Goal: Submit feedback/report problem

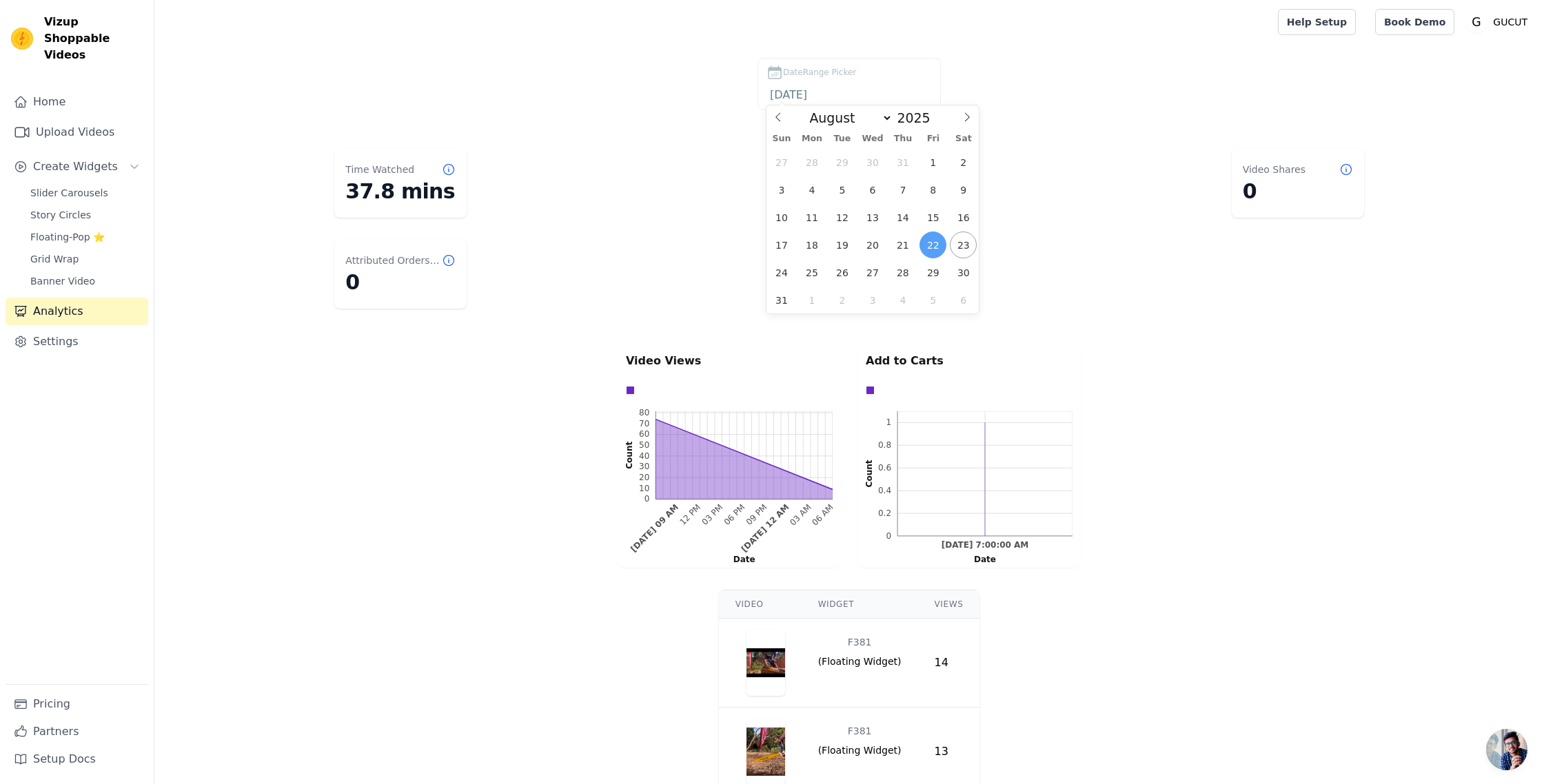
select select "7"
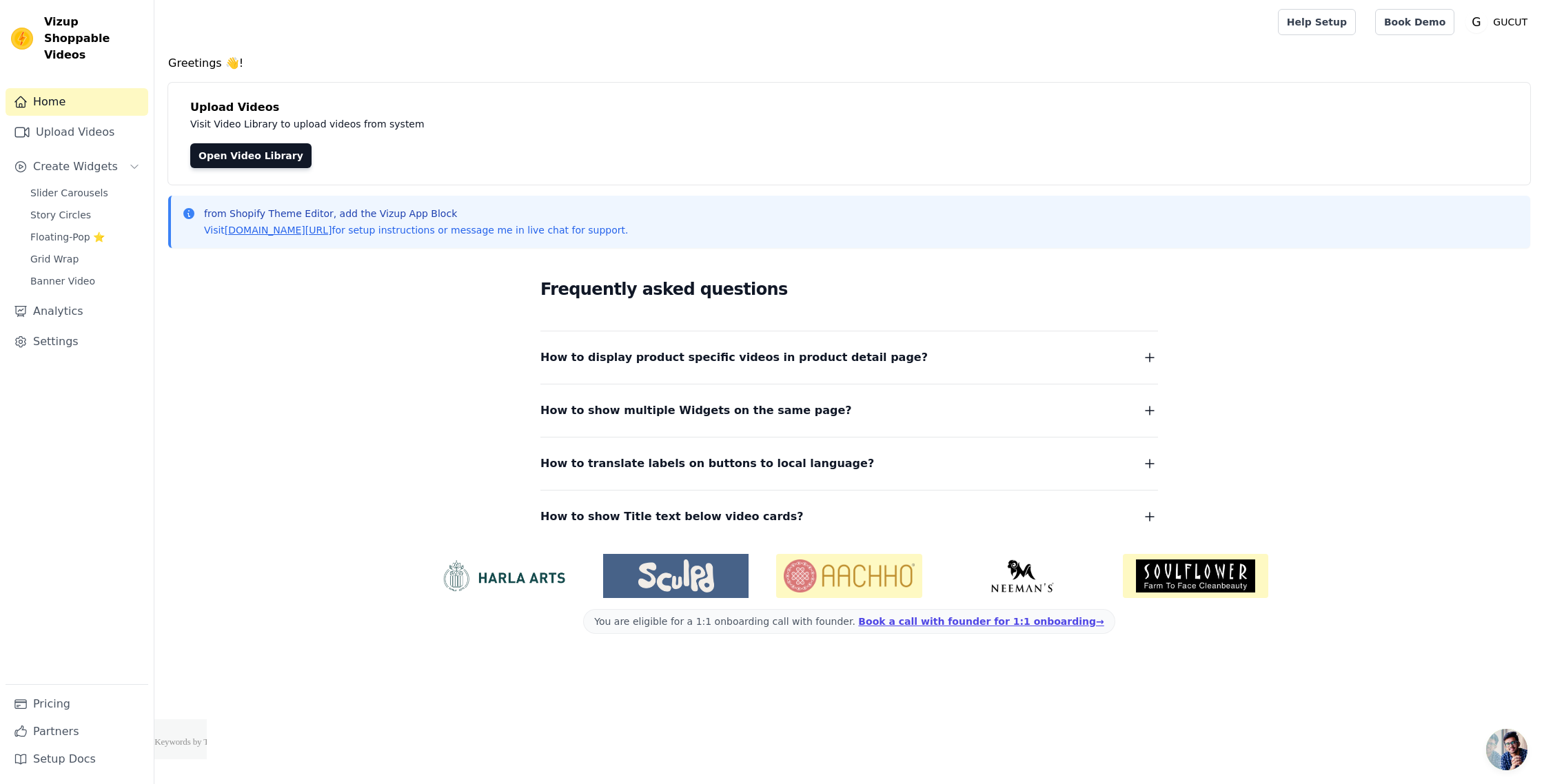
click at [1480, 759] on html "Vizup Shoppable Videos Home Upload Videos Create Widgets Slider Carousels Story…" at bounding box center [772, 379] width 1544 height 759
click at [1498, 756] on span "คำแนะนำเมื่อวางเมาส์เหนือปุ่มเปิด" at bounding box center [1507, 749] width 42 height 42
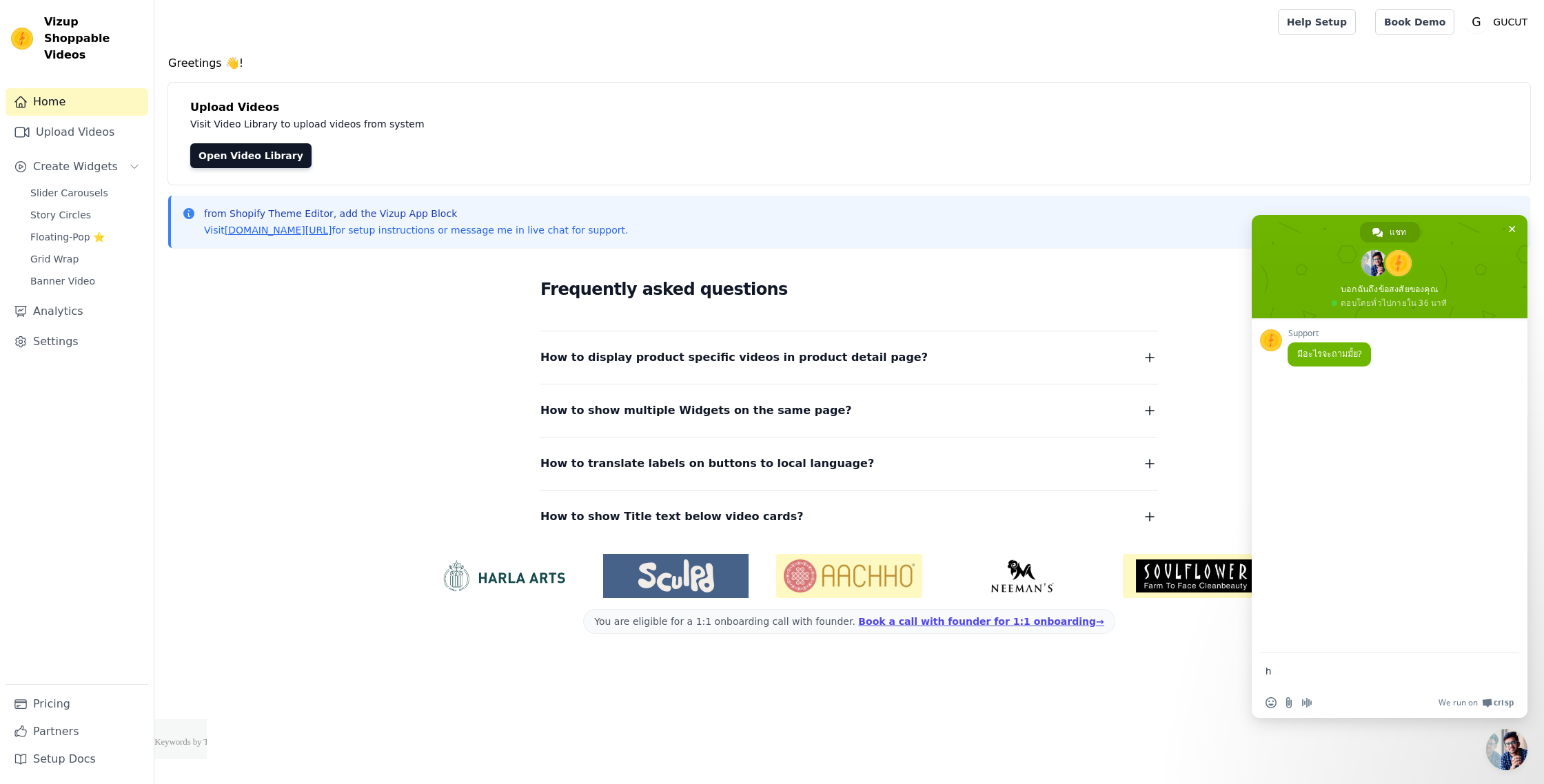
type textarea "hi"
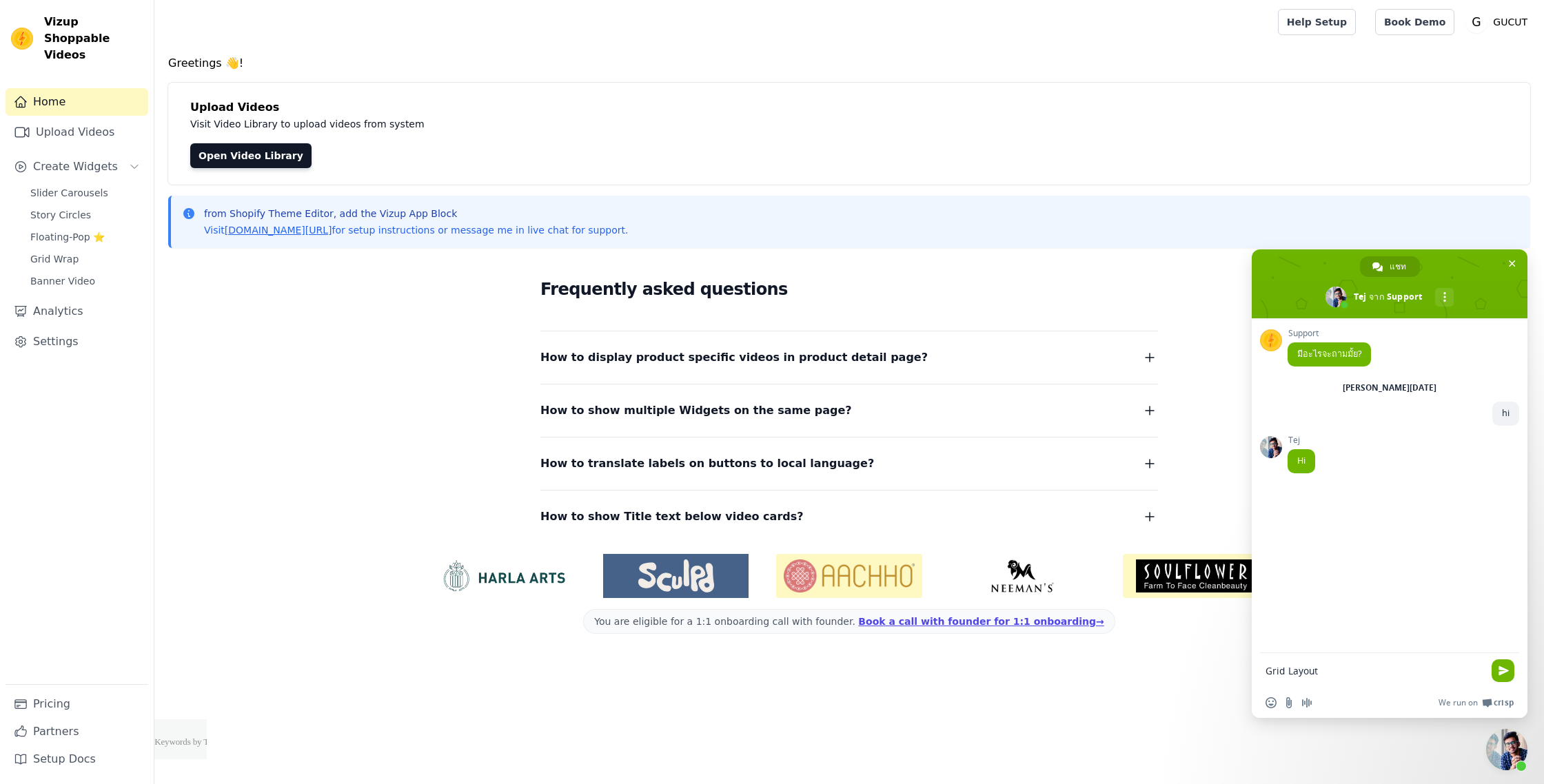
paste textarea "There is a problem."
click at [1325, 674] on textarea "Grid Layout There is a problem." at bounding box center [1376, 670] width 221 height 34
type textarea "Grid Layout there is a problem."
click at [1317, 672] on textarea "เขียนข้อความ..." at bounding box center [1376, 670] width 221 height 34
paste textarea "[URL][DOMAIN_NAME]"
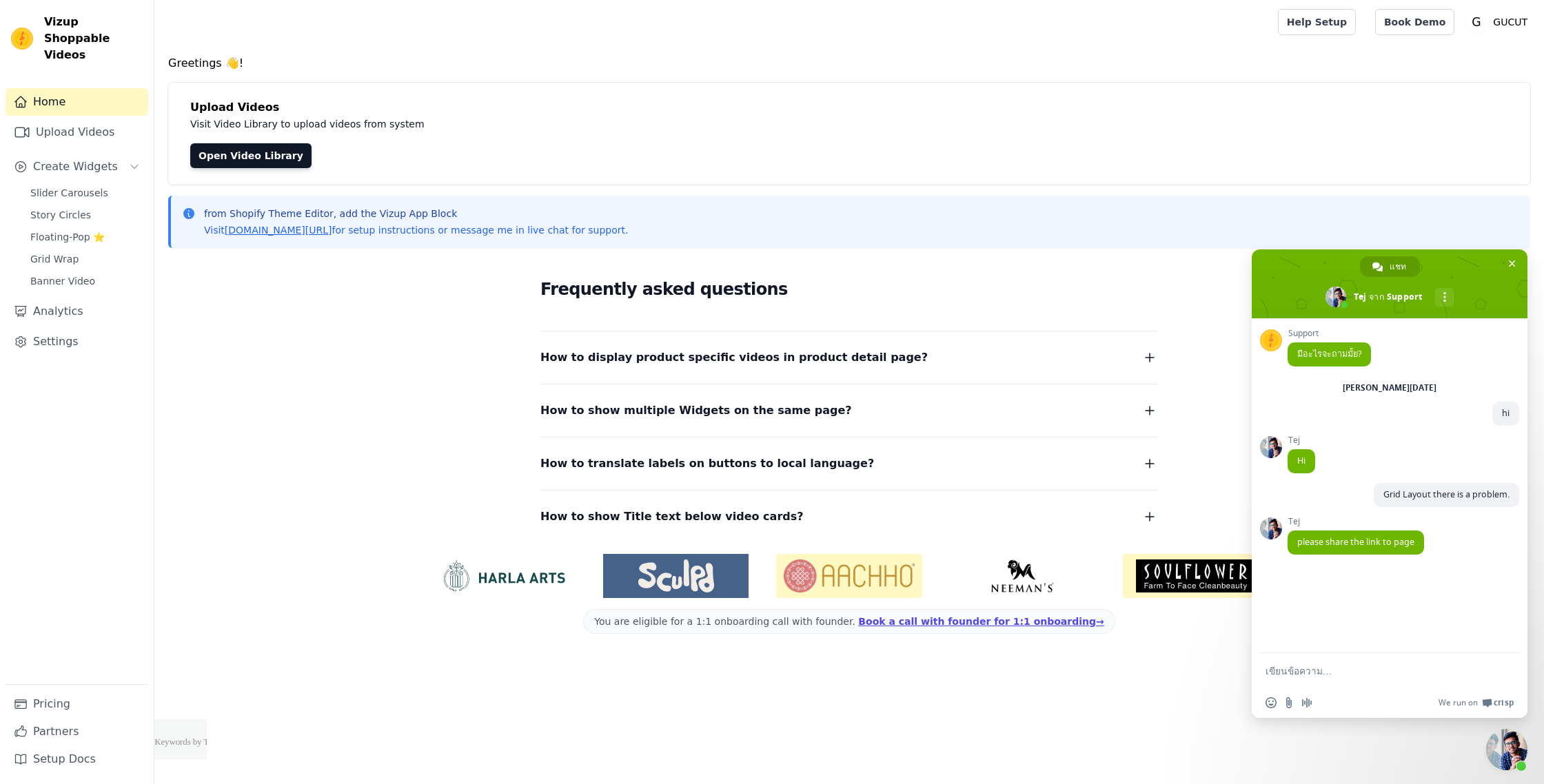
type textarea "[URL][DOMAIN_NAME]"
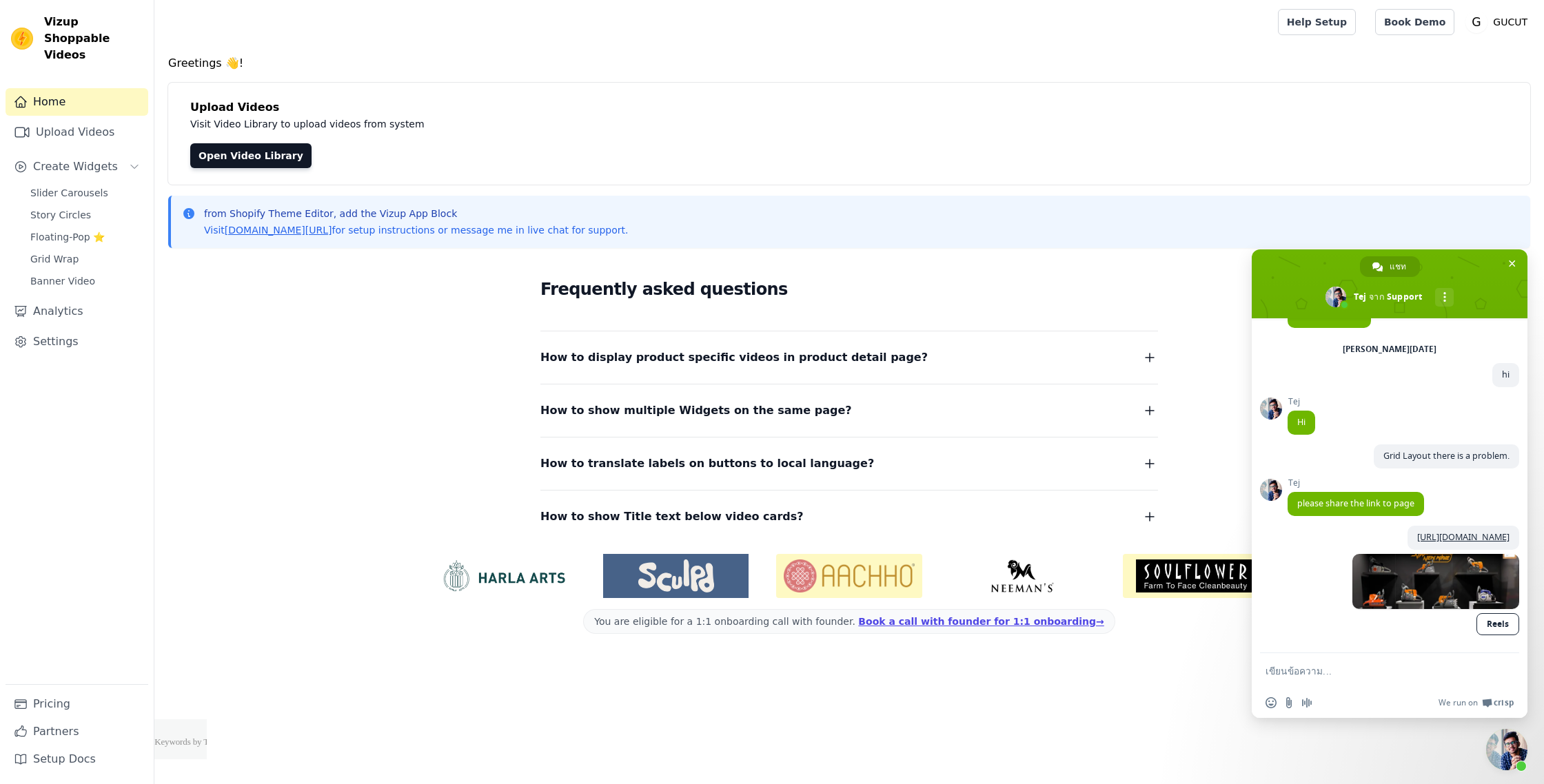
scroll to position [88, 0]
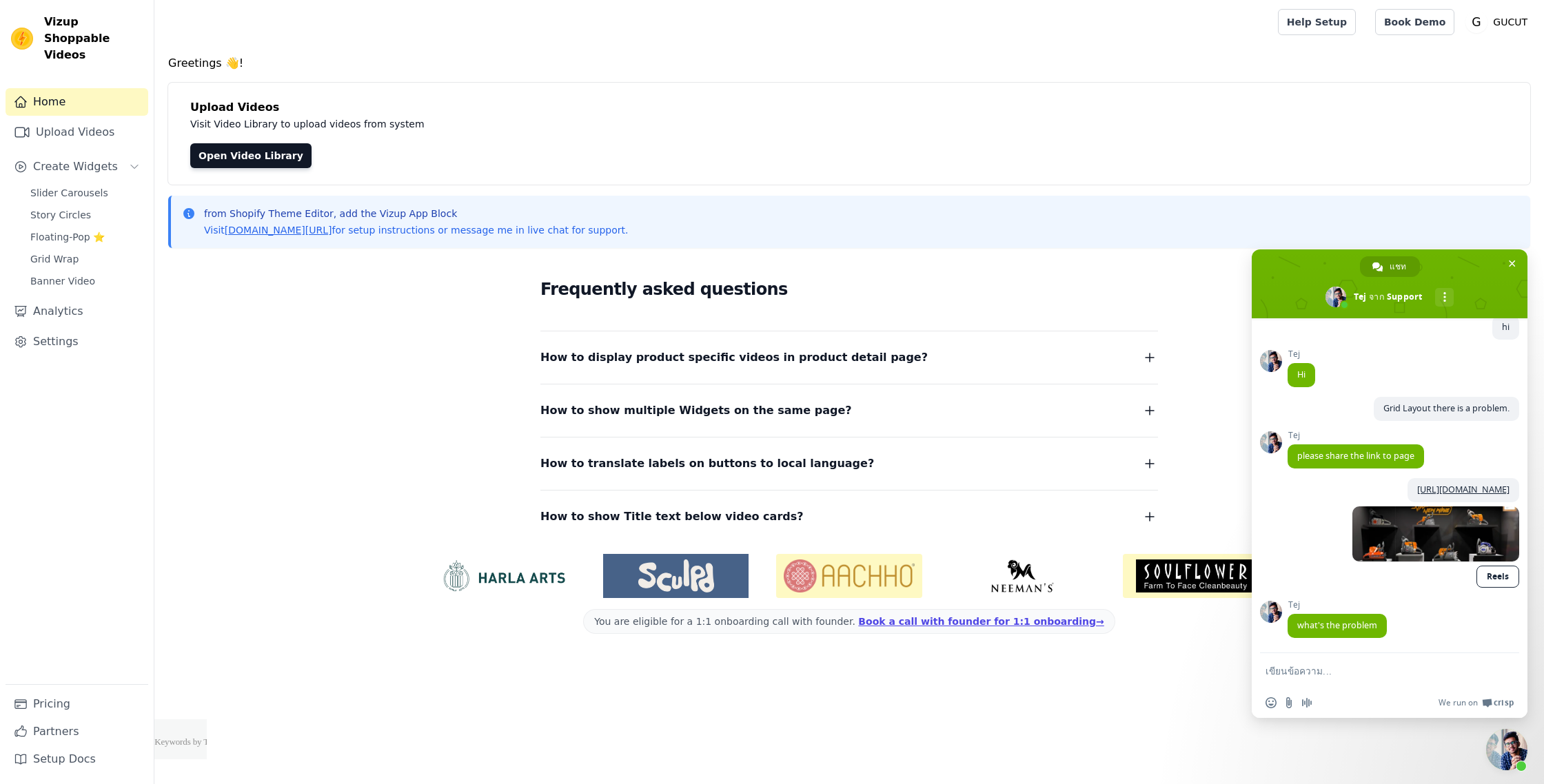
click at [1506, 574] on link "Reels" at bounding box center [1497, 576] width 42 height 22
